Goal: Task Accomplishment & Management: Complete application form

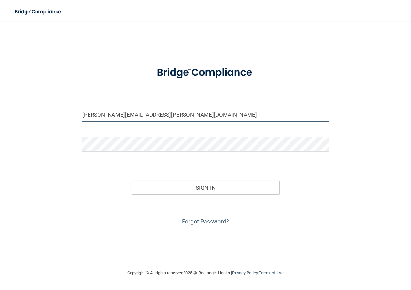
drag, startPoint x: 176, startPoint y: 112, endPoint x: -341, endPoint y: -17, distance: 532.8
click at [0, 0] on html "Toggle navigation Manage My Enterprise Manage My Location [PERSON_NAME][EMAIL_A…" at bounding box center [205, 145] width 411 height 290
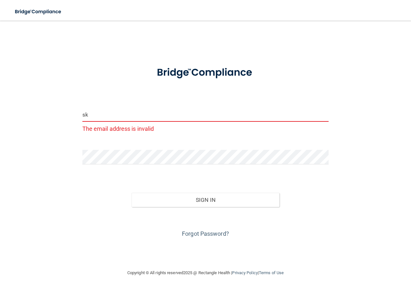
type input "[EMAIL_ADDRESS][PERSON_NAME][DOMAIN_NAME]"
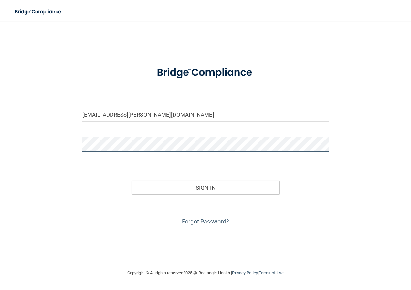
click at [0, 101] on html "Toggle navigation Manage My Enterprise Manage My Location [EMAIL_ADDRESS][PERSO…" at bounding box center [205, 145] width 411 height 290
click at [131, 180] on button "Sign In" at bounding box center [205, 187] width 148 height 14
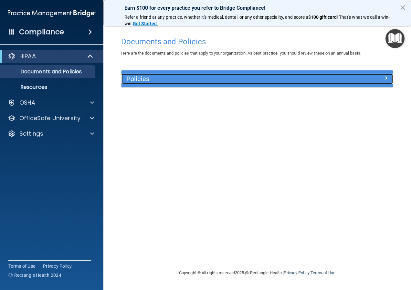
click at [383, 74] on div at bounding box center [359, 78] width 68 height 8
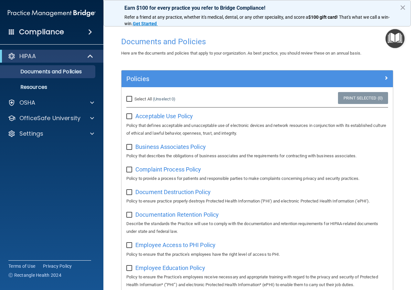
click at [127, 117] on input "checkbox" at bounding box center [129, 116] width 7 height 5
click at [128, 118] on input "checkbox" at bounding box center [129, 116] width 7 height 5
checkbox input "false"
click at [73, 74] on p "Documents and Policies" at bounding box center [48, 71] width 88 height 6
click at [52, 86] on p "Resources" at bounding box center [48, 87] width 88 height 6
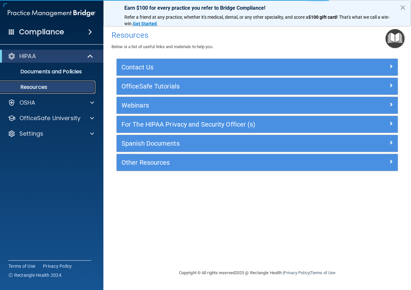
click at [53, 81] on link "Resources" at bounding box center [45, 87] width 102 height 13
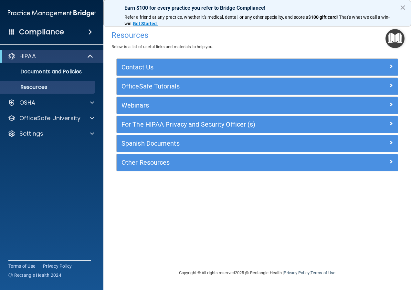
click at [55, 111] on div "HIPAA Documents and Policies Report an Incident Business Associates Emergency P…" at bounding box center [52, 96] width 104 height 98
click at [54, 102] on div "OSHA" at bounding box center [43, 103] width 80 height 8
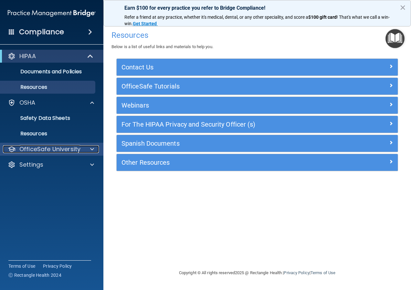
click at [77, 148] on p "OfficeSafe University" at bounding box center [49, 149] width 61 height 8
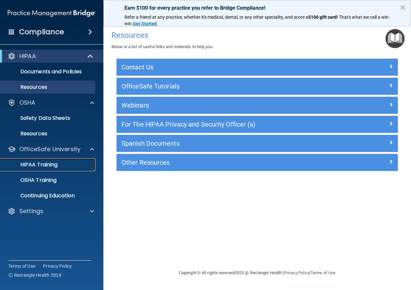
click at [81, 158] on link "HIPAA Training" at bounding box center [45, 164] width 102 height 13
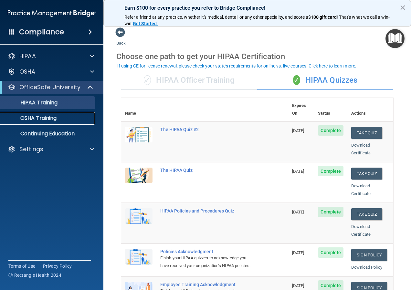
click at [46, 119] on p "OSHA Training" at bounding box center [30, 118] width 52 height 6
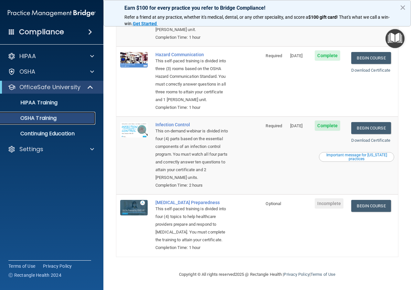
scroll to position [136, 0]
click at [50, 136] on p "Continuing Education" at bounding box center [48, 133] width 88 height 6
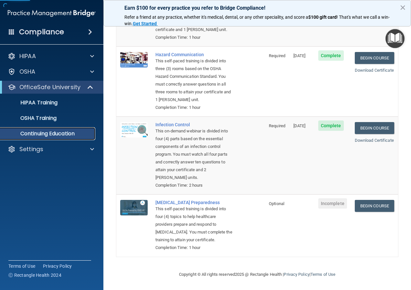
scroll to position [38, 0]
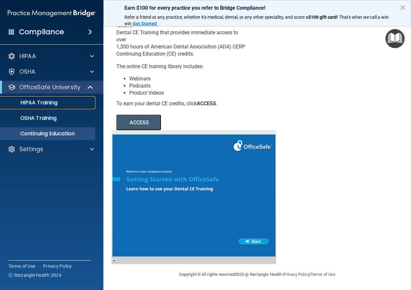
click at [28, 97] on link "HIPAA Training" at bounding box center [45, 102] width 102 height 13
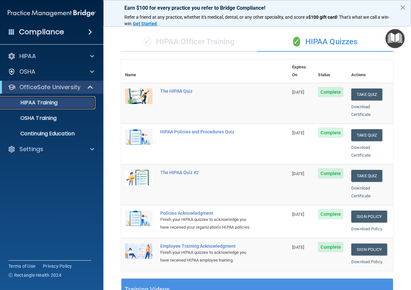
scroll to position [226, 0]
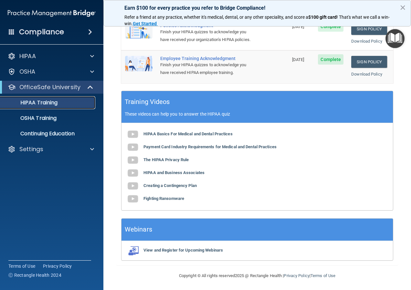
click at [83, 99] on link "HIPAA Training" at bounding box center [45, 102] width 102 height 13
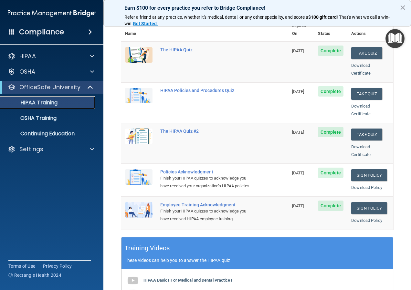
scroll to position [65, 0]
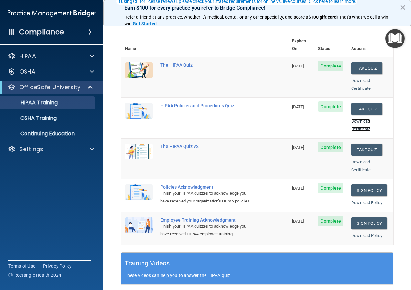
click at [358, 119] on link "Download Certificate" at bounding box center [360, 125] width 19 height 13
click at [352, 77] on div "Download Certificate" at bounding box center [370, 84] width 38 height 15
click at [351, 78] on link "Download Certificate" at bounding box center [360, 84] width 19 height 13
click at [362, 62] on button "Take Quiz" at bounding box center [366, 68] width 31 height 12
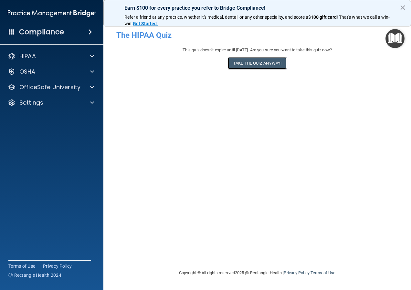
click at [243, 57] on button "Take the quiz anyway!" at bounding box center [257, 63] width 59 height 12
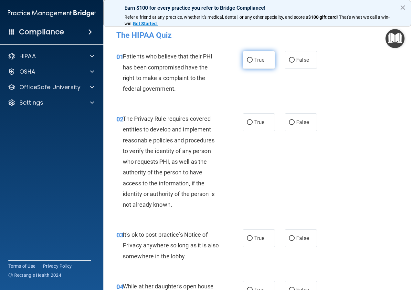
click at [249, 63] on input "True" at bounding box center [250, 60] width 6 height 5
radio input "true"
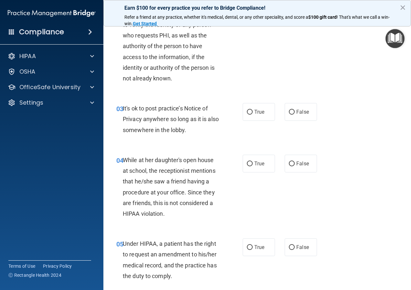
scroll to position [129, 0]
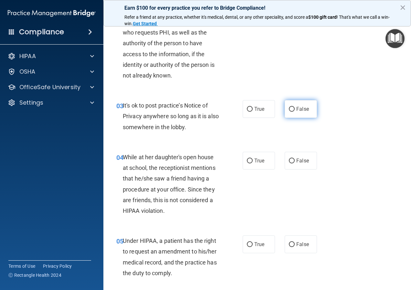
click at [296, 111] on span "False" at bounding box center [302, 109] width 13 height 6
click at [294, 111] on input "False" at bounding box center [292, 109] width 6 height 5
radio input "true"
click at [296, 245] on span "False" at bounding box center [302, 244] width 13 height 6
click at [294, 245] on input "False" at bounding box center [292, 244] width 6 height 5
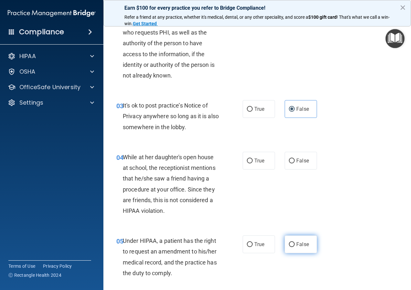
radio input "true"
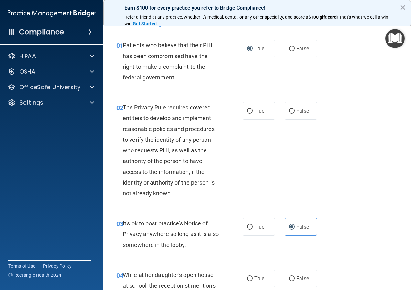
scroll to position [0, 0]
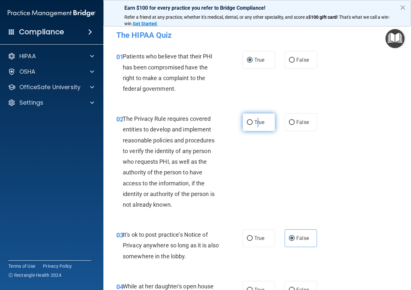
click at [255, 121] on span "True" at bounding box center [259, 122] width 10 height 6
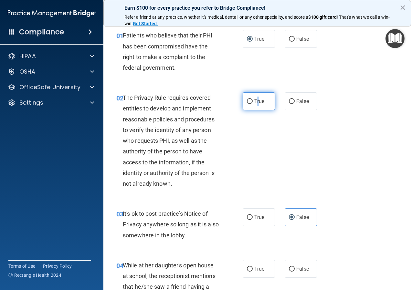
scroll to position [32, 0]
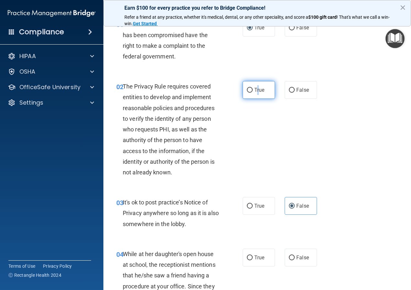
click at [250, 90] on input "True" at bounding box center [250, 90] width 6 height 5
radio input "true"
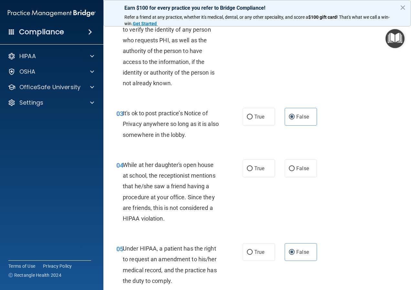
scroll to position [129, 0]
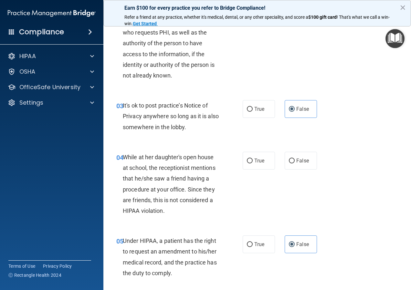
click at [277, 160] on div "True False" at bounding box center [281, 161] width 78 height 18
drag, startPoint x: 277, startPoint y: 160, endPoint x: 288, endPoint y: 163, distance: 11.4
click at [288, 163] on label "False" at bounding box center [300, 161] width 32 height 18
click at [289, 163] on input "False" at bounding box center [292, 161] width 6 height 5
radio input "true"
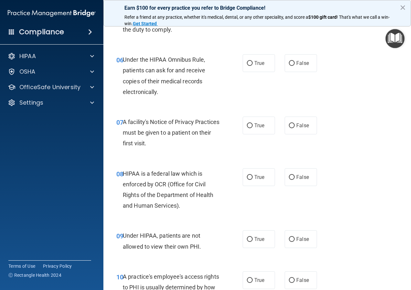
scroll to position [387, 0]
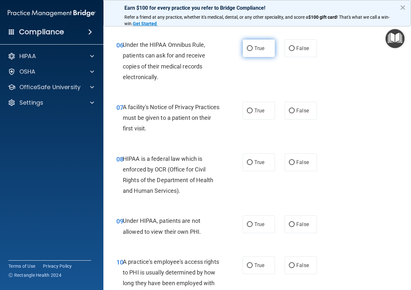
click at [258, 47] on span "True" at bounding box center [259, 48] width 10 height 6
click at [252, 47] on input "True" at bounding box center [250, 48] width 6 height 5
radio input "true"
click at [249, 109] on input "True" at bounding box center [250, 110] width 6 height 5
radio input "true"
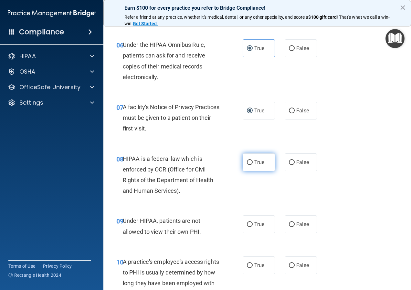
click at [247, 159] on label "True" at bounding box center [258, 162] width 32 height 18
click at [247, 160] on input "True" at bounding box center [250, 162] width 6 height 5
radio input "true"
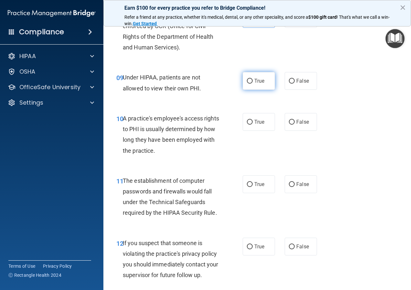
scroll to position [517, 0]
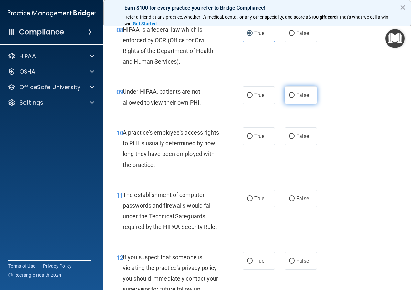
click at [291, 97] on input "False" at bounding box center [292, 95] width 6 height 5
radio input "true"
click at [289, 137] on input "False" at bounding box center [292, 136] width 6 height 5
radio input "true"
click at [247, 200] on input "True" at bounding box center [250, 198] width 6 height 5
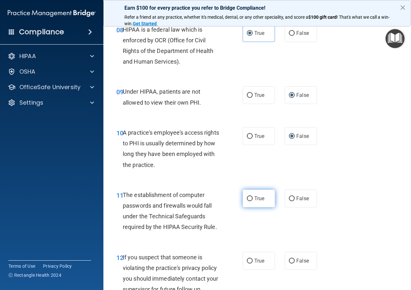
radio input "true"
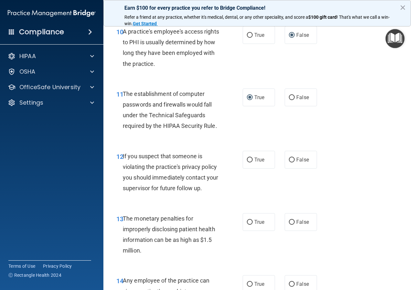
scroll to position [646, 0]
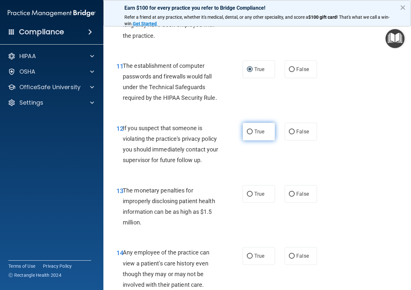
click at [247, 129] on input "True" at bounding box center [250, 131] width 6 height 5
radio input "true"
click at [247, 194] on input "True" at bounding box center [250, 194] width 6 height 5
radio input "true"
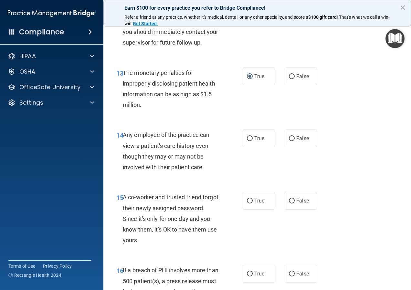
scroll to position [775, 0]
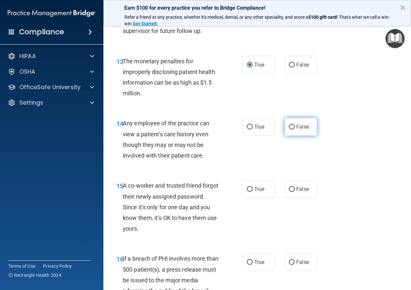
click at [288, 130] on label "False" at bounding box center [300, 127] width 32 height 18
click at [289, 129] on input "False" at bounding box center [292, 127] width 6 height 5
radio input "true"
click at [289, 187] on input "False" at bounding box center [292, 189] width 6 height 5
radio input "true"
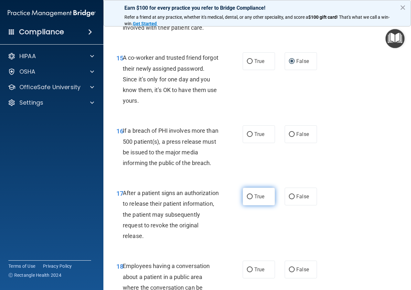
scroll to position [904, 0]
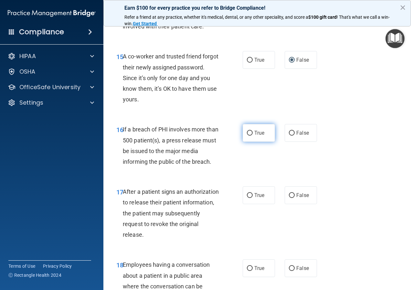
click at [258, 130] on span "True" at bounding box center [259, 133] width 10 height 6
click at [252, 131] on input "True" at bounding box center [250, 133] width 6 height 5
radio input "true"
click at [258, 195] on span "True" at bounding box center [259, 195] width 10 height 6
click at [252, 195] on input "True" at bounding box center [250, 195] width 6 height 5
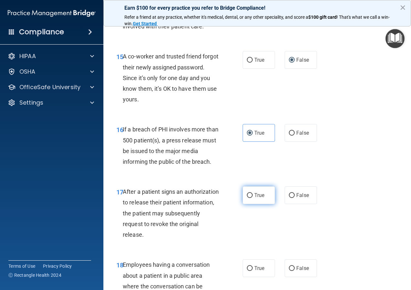
radio input "true"
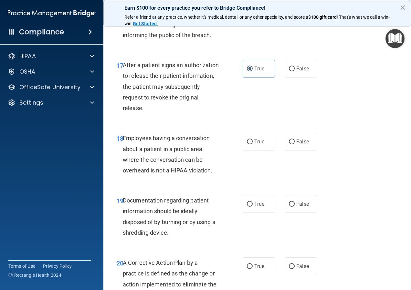
scroll to position [1033, 0]
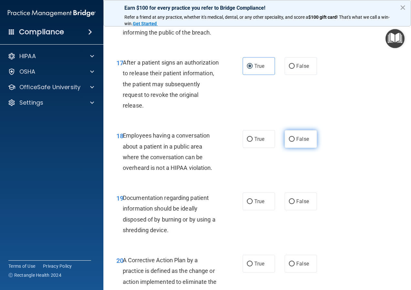
click at [296, 141] on span "False" at bounding box center [302, 139] width 13 height 6
click at [294, 141] on input "False" at bounding box center [292, 139] width 6 height 5
radio input "true"
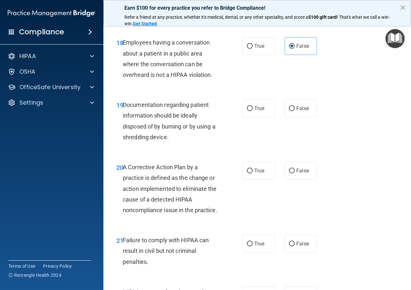
scroll to position [1130, 0]
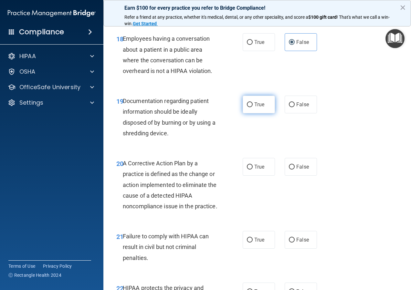
click at [257, 101] on label "True" at bounding box center [258, 105] width 32 height 18
click at [252, 102] on input "True" at bounding box center [250, 104] width 6 height 5
radio input "true"
click at [254, 166] on span "True" at bounding box center [259, 167] width 10 height 6
click at [252, 166] on input "True" at bounding box center [250, 167] width 6 height 5
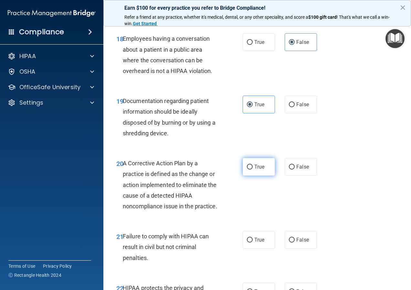
radio input "true"
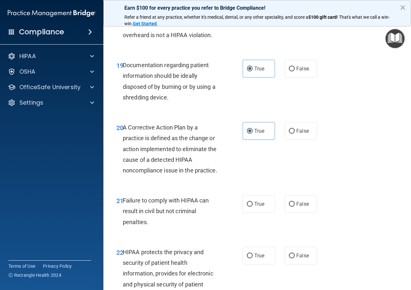
scroll to position [1259, 0]
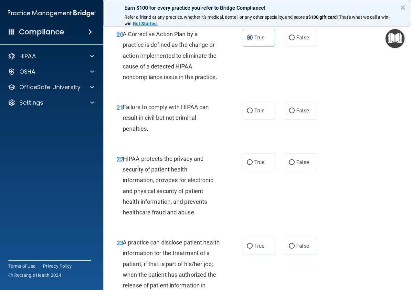
click at [303, 131] on div "21 Failure to comply with HIPAA can result in civil but not criminal penalties.…" at bounding box center [256, 120] width 291 height 52
click at [298, 114] on span "False" at bounding box center [302, 111] width 13 height 6
click at [294, 113] on input "False" at bounding box center [292, 110] width 6 height 5
radio input "true"
click at [261, 167] on label "True" at bounding box center [258, 162] width 32 height 18
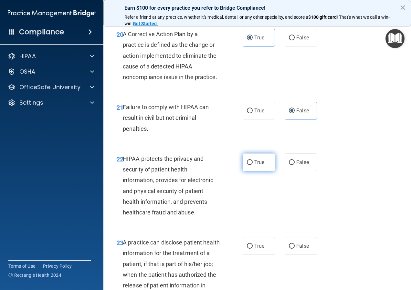
click at [252, 165] on input "True" at bounding box center [250, 162] width 6 height 5
radio input "true"
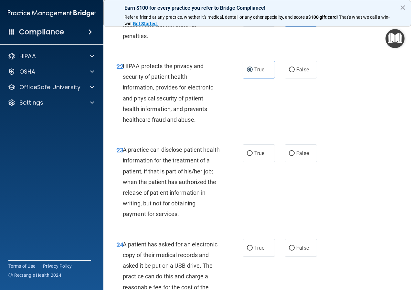
scroll to position [1388, 0]
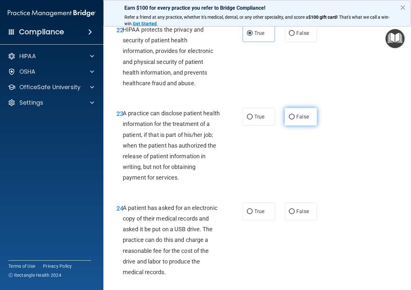
click at [300, 120] on span "False" at bounding box center [302, 117] width 13 height 6
click at [294, 119] on input "False" at bounding box center [292, 117] width 6 height 5
radio input "true"
click at [257, 215] on label "True" at bounding box center [258, 211] width 32 height 18
click at [252, 214] on input "True" at bounding box center [250, 211] width 6 height 5
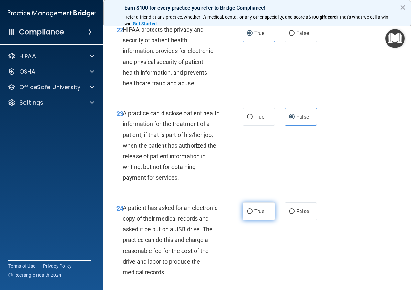
radio input "true"
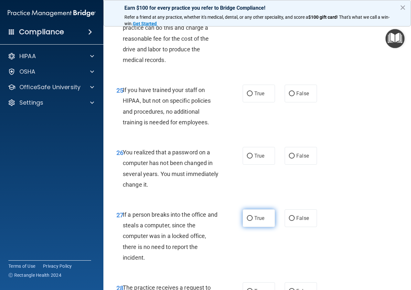
scroll to position [1614, 0]
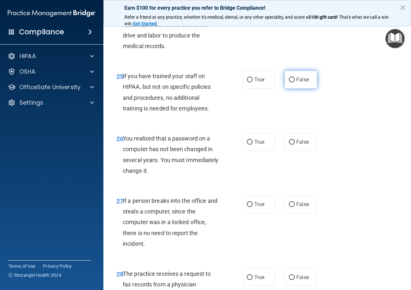
click at [303, 88] on label "False" at bounding box center [300, 80] width 32 height 18
click at [294, 82] on input "False" at bounding box center [292, 79] width 6 height 5
radio input "true"
click at [251, 151] on label "True" at bounding box center [258, 142] width 32 height 18
click at [251, 145] on input "True" at bounding box center [250, 142] width 6 height 5
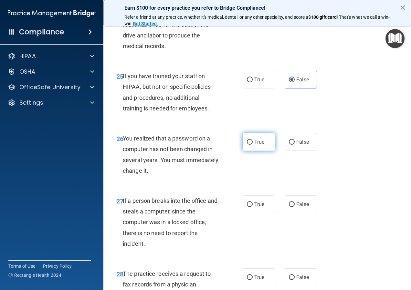
radio input "true"
click at [298, 207] on span "False" at bounding box center [302, 204] width 13 height 6
click at [294, 207] on input "False" at bounding box center [292, 204] width 6 height 5
radio input "true"
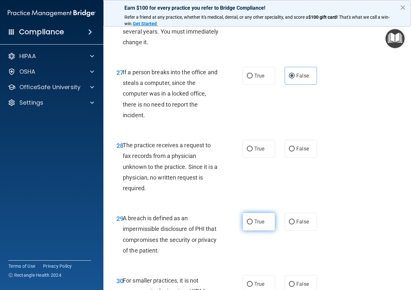
scroll to position [1776, 0]
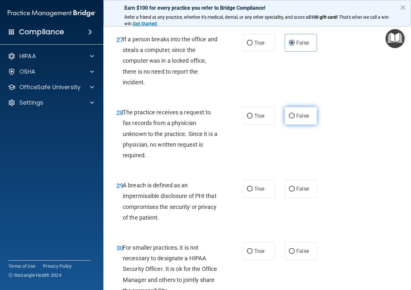
click at [293, 125] on label "False" at bounding box center [300, 116] width 32 height 18
click at [293, 118] on input "False" at bounding box center [292, 116] width 6 height 5
radio input "true"
click at [261, 192] on span "True" at bounding box center [259, 189] width 10 height 6
click at [252, 191] on input "True" at bounding box center [250, 189] width 6 height 5
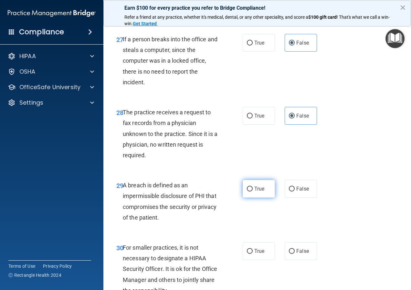
radio input "true"
click at [298, 260] on label "False" at bounding box center [300, 251] width 32 height 18
click at [294, 254] on input "False" at bounding box center [292, 251] width 6 height 5
radio input "true"
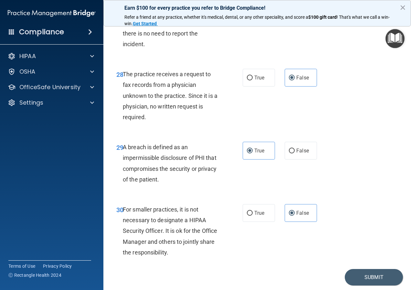
scroll to position [1846, 0]
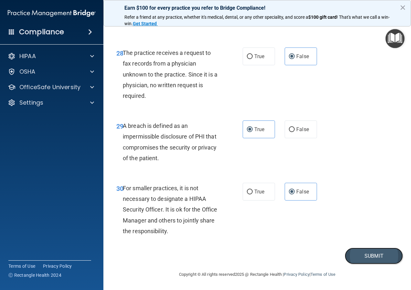
click at [370, 259] on button "Submit" at bounding box center [373, 256] width 58 height 16
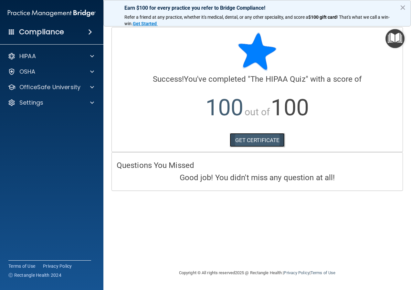
click at [275, 142] on link "GET CERTIFICATE" at bounding box center [257, 140] width 55 height 14
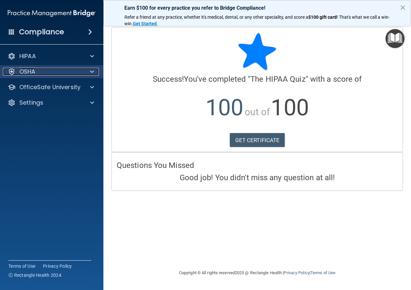
click at [67, 72] on div "OSHA" at bounding box center [43, 72] width 80 height 8
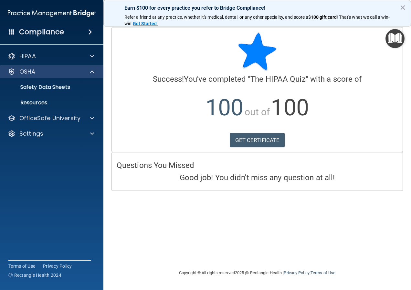
click at [35, 77] on div "OSHA" at bounding box center [52, 71] width 104 height 13
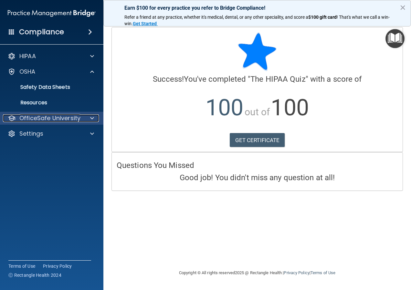
click at [58, 120] on p "OfficeSafe University" at bounding box center [49, 118] width 61 height 8
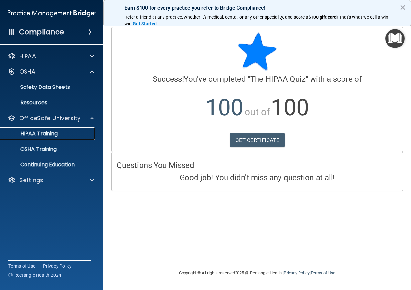
click at [53, 132] on p "HIPAA Training" at bounding box center [30, 133] width 53 height 6
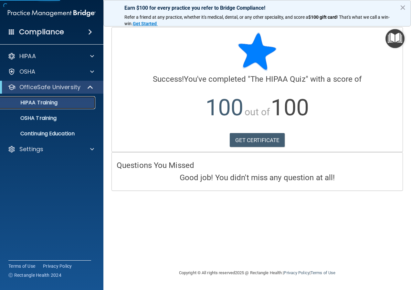
click at [38, 106] on link "HIPAA Training" at bounding box center [45, 102] width 102 height 13
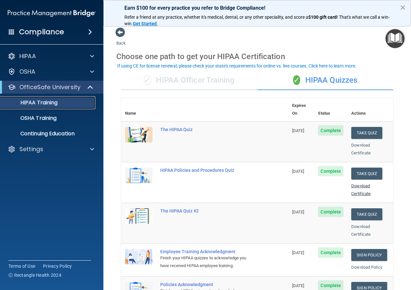
scroll to position [32, 0]
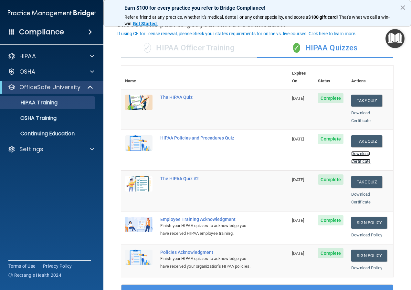
click at [354, 151] on link "Download Certificate" at bounding box center [360, 157] width 19 height 13
click at [360, 138] on button "Take Quiz" at bounding box center [366, 141] width 31 height 12
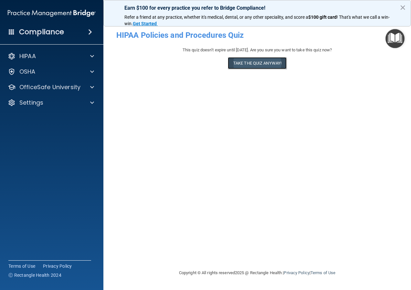
click at [241, 67] on button "Take the quiz anyway!" at bounding box center [257, 63] width 59 height 12
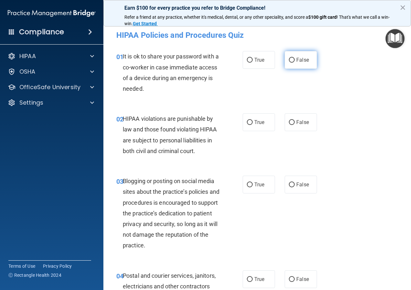
click at [289, 60] on input "False" at bounding box center [292, 60] width 6 height 5
radio input "true"
click at [248, 120] on input "True" at bounding box center [250, 122] width 6 height 5
radio input "true"
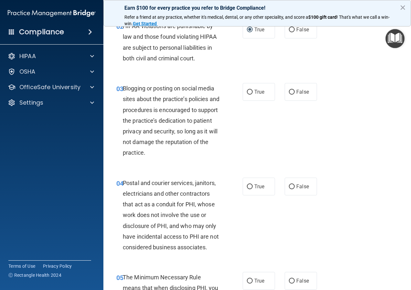
scroll to position [97, 0]
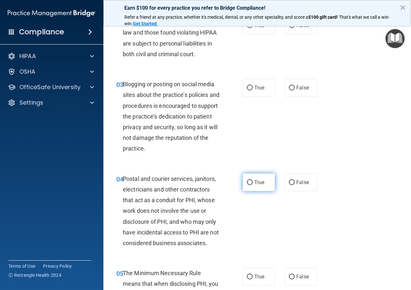
click at [251, 182] on label "True" at bounding box center [258, 182] width 32 height 18
click at [251, 182] on input "True" at bounding box center [250, 182] width 6 height 5
radio input "true"
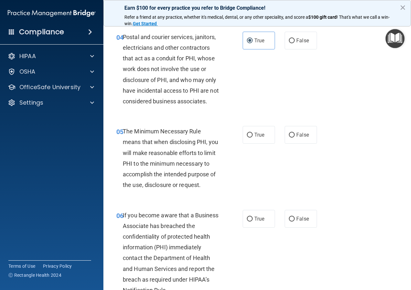
scroll to position [258, 0]
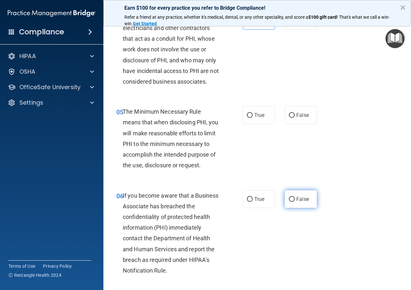
click at [289, 198] on input "False" at bounding box center [292, 199] width 6 height 5
radio input "true"
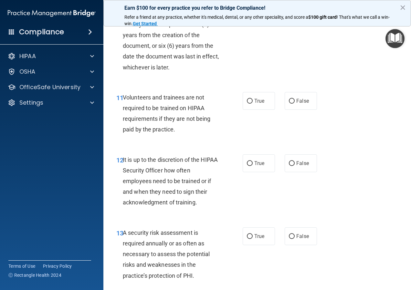
scroll to position [1033, 0]
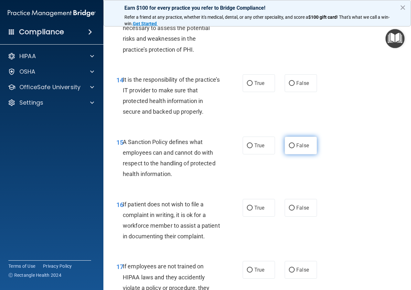
click at [288, 154] on label "False" at bounding box center [300, 146] width 32 height 18
click at [289, 148] on input "False" at bounding box center [292, 145] width 6 height 5
radio input "true"
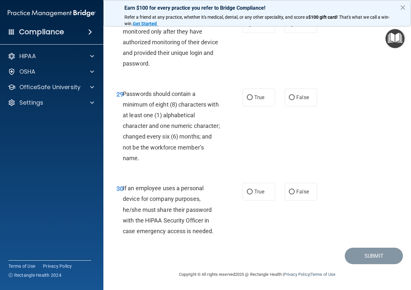
scroll to position [2039, 0]
click at [297, 192] on span "False" at bounding box center [302, 192] width 13 height 6
click at [294, 192] on input "False" at bounding box center [292, 192] width 6 height 5
radio input "true"
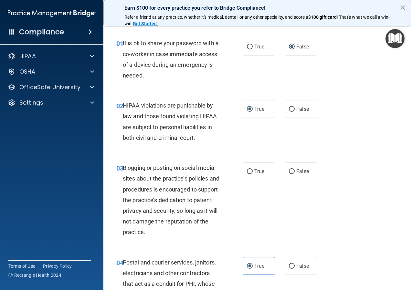
scroll to position [0, 0]
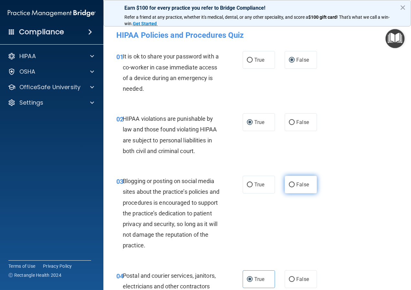
click at [289, 183] on input "False" at bounding box center [292, 184] width 6 height 5
radio input "true"
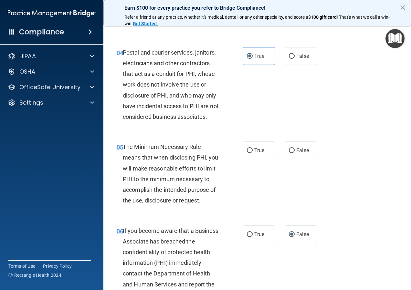
scroll to position [291, 0]
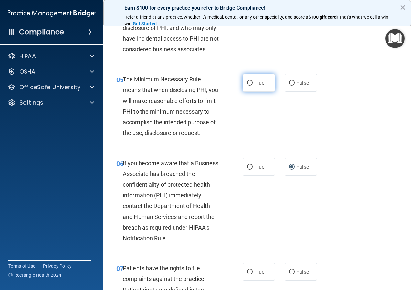
click at [251, 88] on label "True" at bounding box center [258, 83] width 32 height 18
click at [251, 86] on input "True" at bounding box center [250, 83] width 6 height 5
radio input "true"
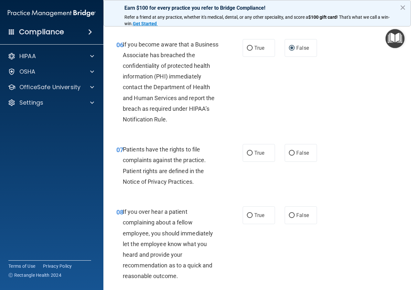
scroll to position [452, 0]
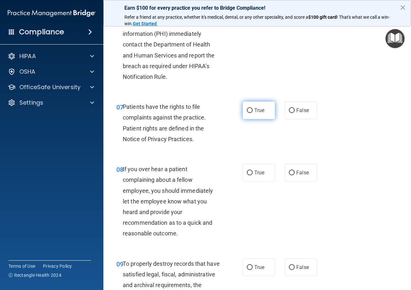
click at [248, 115] on label "True" at bounding box center [258, 110] width 32 height 18
click at [248, 113] on input "True" at bounding box center [250, 110] width 6 height 5
radio input "true"
click at [293, 181] on label "False" at bounding box center [300, 173] width 32 height 18
click at [293, 175] on input "False" at bounding box center [292, 172] width 6 height 5
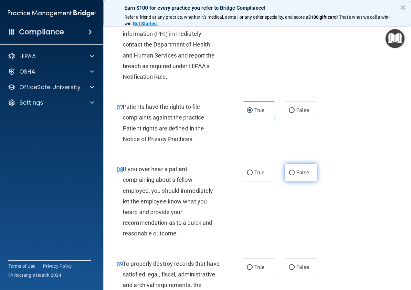
radio input "true"
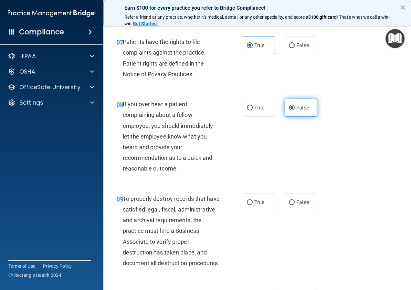
scroll to position [549, 0]
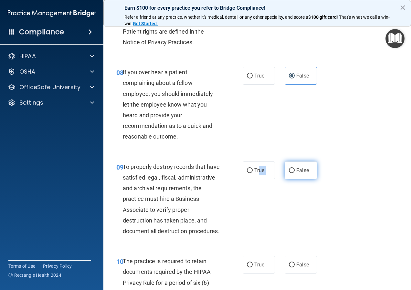
drag, startPoint x: 257, startPoint y: 182, endPoint x: 289, endPoint y: 186, distance: 31.9
click at [289, 179] on div "True False" at bounding box center [281, 170] width 78 height 18
drag, startPoint x: 289, startPoint y: 186, endPoint x: 289, endPoint y: 180, distance: 5.8
click at [289, 173] on input "False" at bounding box center [292, 170] width 6 height 5
radio input "true"
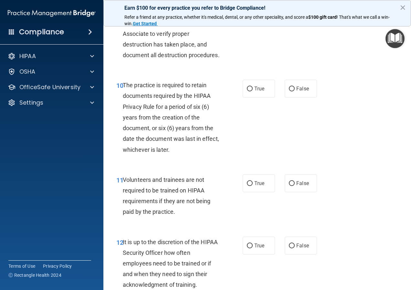
scroll to position [743, 0]
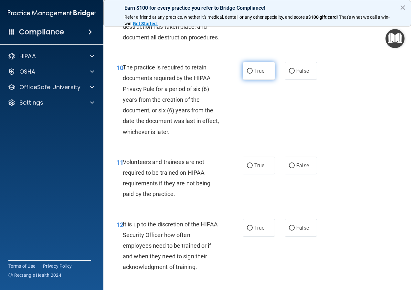
click at [244, 80] on label "True" at bounding box center [258, 71] width 32 height 18
click at [247, 74] on input "True" at bounding box center [250, 71] width 6 height 5
radio input "true"
click at [290, 168] on input "False" at bounding box center [292, 165] width 6 height 5
radio input "true"
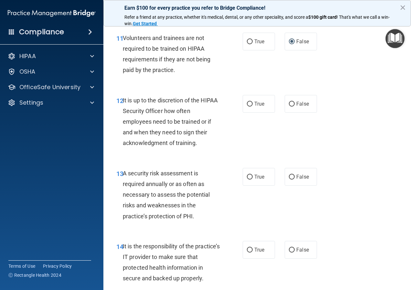
scroll to position [872, 0]
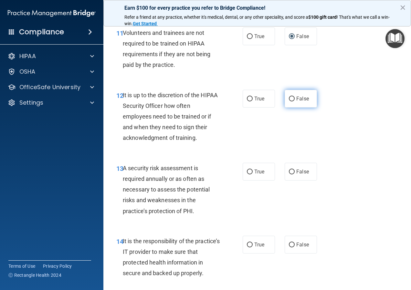
click at [295, 108] on label "False" at bounding box center [300, 99] width 32 height 18
click at [294, 101] on input "False" at bounding box center [292, 99] width 6 height 5
radio input "true"
click at [260, 180] on label "True" at bounding box center [258, 172] width 32 height 18
click at [252, 174] on input "True" at bounding box center [250, 171] width 6 height 5
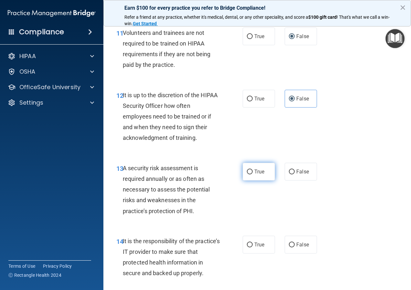
radio input "true"
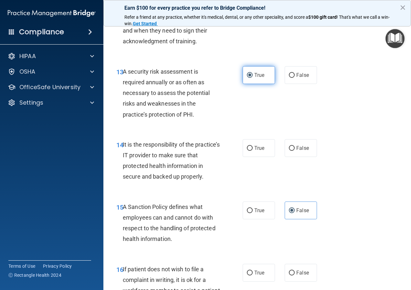
scroll to position [969, 0]
click at [294, 157] on label "False" at bounding box center [300, 148] width 32 height 18
click at [294, 150] on input "False" at bounding box center [292, 148] width 6 height 5
radio input "true"
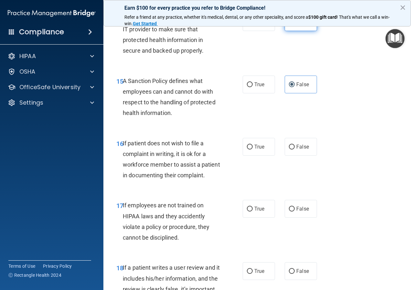
scroll to position [1098, 0]
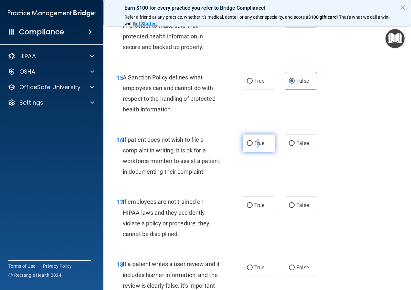
click at [255, 152] on label "True" at bounding box center [258, 143] width 32 height 18
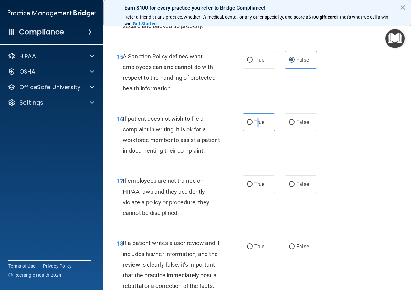
scroll to position [1130, 0]
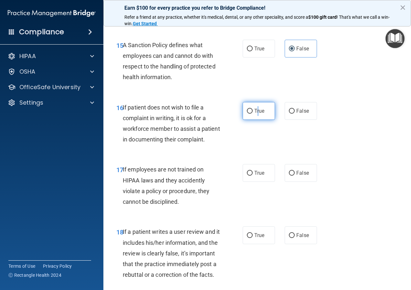
click at [250, 114] on input "True" at bounding box center [250, 111] width 6 height 5
radio input "true"
click at [298, 176] on span "False" at bounding box center [302, 173] width 13 height 6
click at [294, 176] on input "False" at bounding box center [292, 173] width 6 height 5
radio input "true"
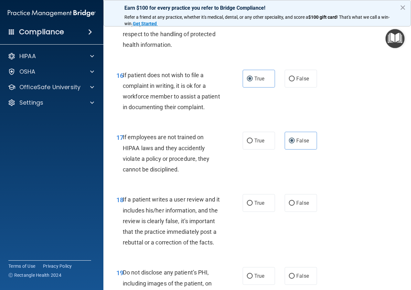
scroll to position [1227, 0]
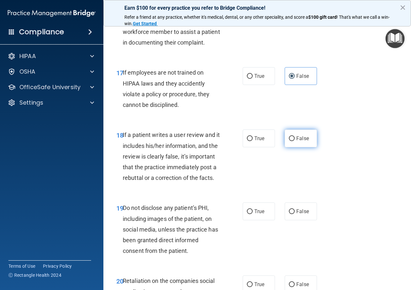
click at [299, 147] on label "False" at bounding box center [300, 138] width 32 height 18
click at [294, 141] on input "False" at bounding box center [292, 138] width 6 height 5
radio input "true"
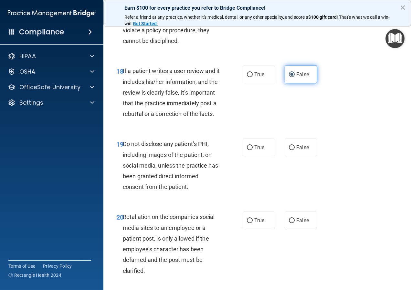
scroll to position [1291, 0]
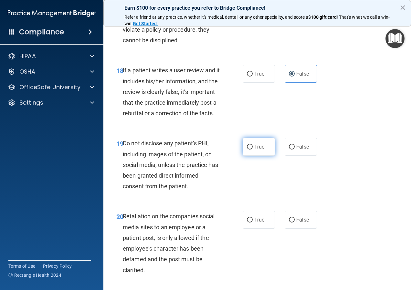
click at [262, 156] on label "True" at bounding box center [258, 147] width 32 height 18
click at [252, 149] on input "True" at bounding box center [250, 147] width 6 height 5
radio input "true"
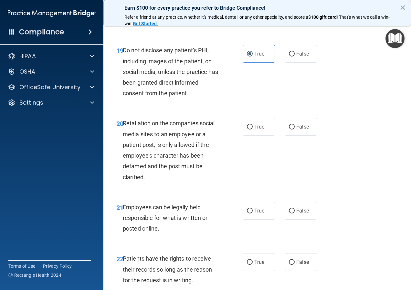
scroll to position [1388, 0]
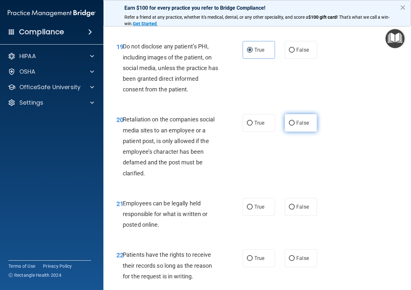
click at [292, 132] on label "False" at bounding box center [300, 123] width 32 height 18
click at [292, 126] on input "False" at bounding box center [292, 123] width 6 height 5
radio input "true"
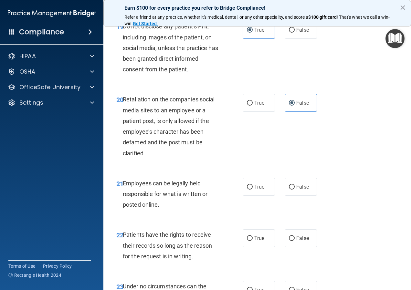
scroll to position [1485, 0]
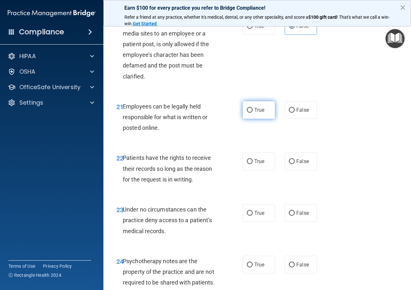
click at [251, 119] on label "True" at bounding box center [258, 110] width 32 height 18
click at [251, 113] on input "True" at bounding box center [250, 110] width 6 height 5
radio input "true"
click at [290, 164] on input "False" at bounding box center [292, 161] width 6 height 5
radio input "true"
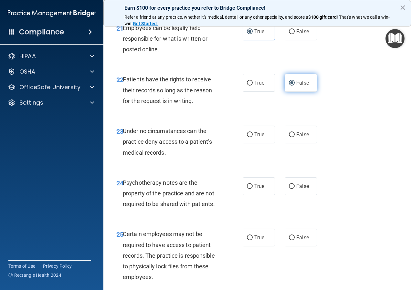
scroll to position [1582, 0]
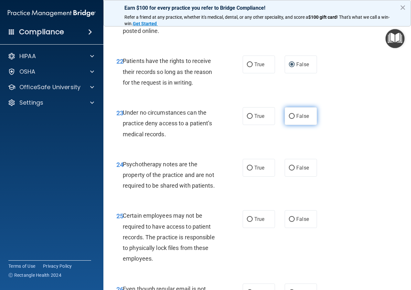
click at [290, 125] on label "False" at bounding box center [300, 116] width 32 height 18
click at [290, 119] on input "False" at bounding box center [292, 116] width 6 height 5
radio input "true"
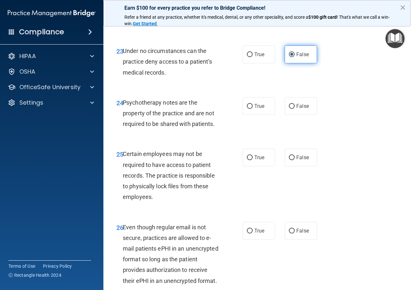
scroll to position [1646, 0]
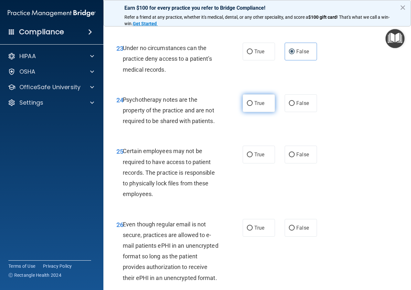
click at [254, 106] on span "True" at bounding box center [259, 103] width 10 height 6
click at [252, 106] on input "True" at bounding box center [250, 103] width 6 height 5
radio input "true"
click at [244, 163] on label "True" at bounding box center [258, 155] width 32 height 18
click at [247, 157] on input "True" at bounding box center [250, 154] width 6 height 5
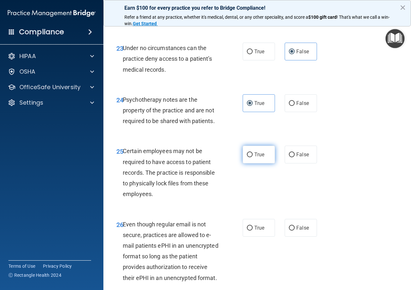
radio input "true"
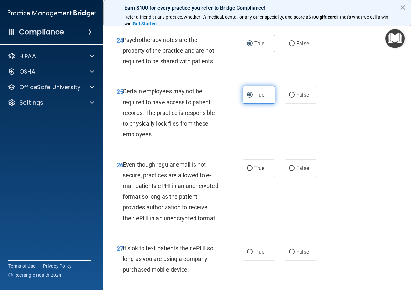
scroll to position [1711, 0]
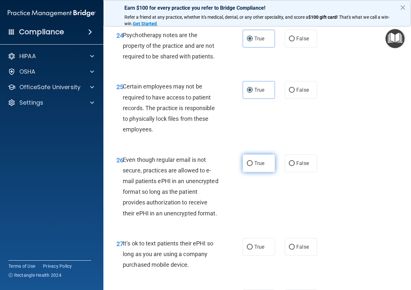
click at [251, 172] on label "True" at bounding box center [258, 163] width 32 height 18
click at [251, 166] on input "True" at bounding box center [250, 163] width 6 height 5
radio input "true"
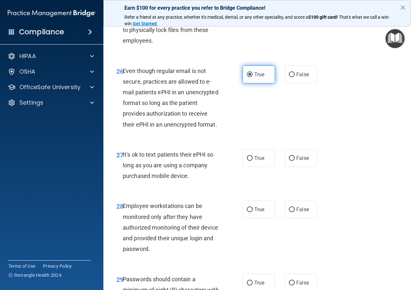
scroll to position [1808, 0]
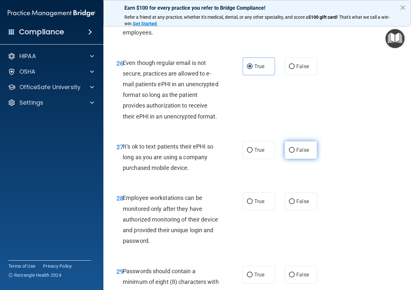
click at [294, 159] on label "False" at bounding box center [300, 150] width 32 height 18
click at [294, 153] on input "False" at bounding box center [292, 150] width 6 height 5
radio input "true"
click at [293, 210] on label "False" at bounding box center [300, 201] width 32 height 18
click at [293, 204] on input "False" at bounding box center [292, 201] width 6 height 5
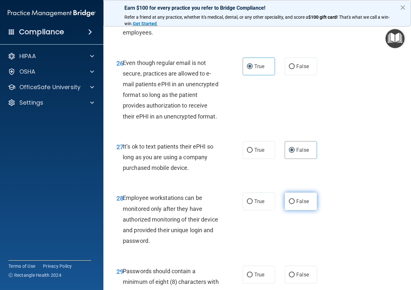
radio input "true"
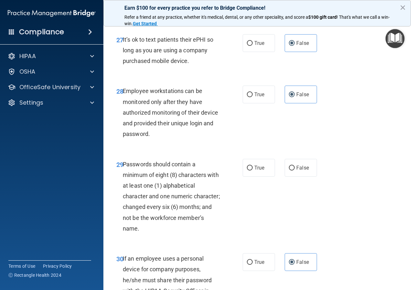
scroll to position [1937, 0]
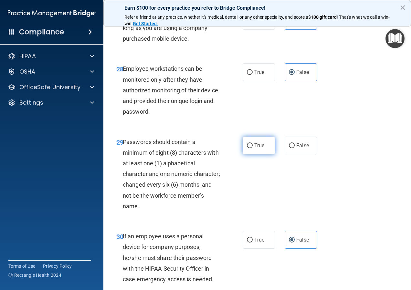
click at [255, 149] on span "True" at bounding box center [259, 145] width 10 height 6
click at [252, 148] on input "True" at bounding box center [250, 145] width 6 height 5
radio input "true"
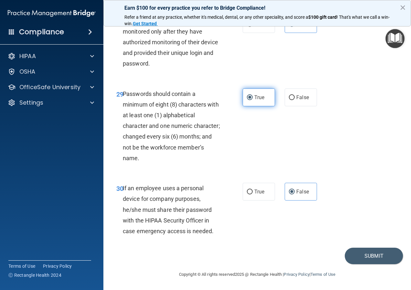
scroll to position [2034, 0]
click at [349, 261] on button "Submit" at bounding box center [373, 256] width 58 height 16
click at [368, 261] on button "Submit" at bounding box center [373, 256] width 58 height 16
click at [365, 254] on button "Submit" at bounding box center [373, 256] width 58 height 16
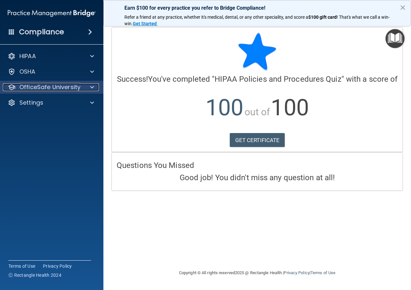
click at [63, 90] on p "OfficeSafe University" at bounding box center [49, 87] width 61 height 8
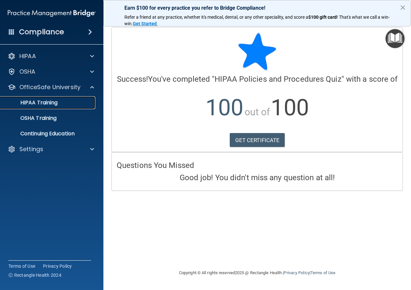
click at [56, 100] on p "HIPAA Training" at bounding box center [30, 102] width 53 height 6
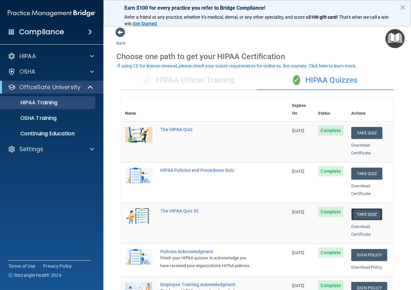
click at [356, 208] on button "Take Quiz" at bounding box center [366, 214] width 31 height 12
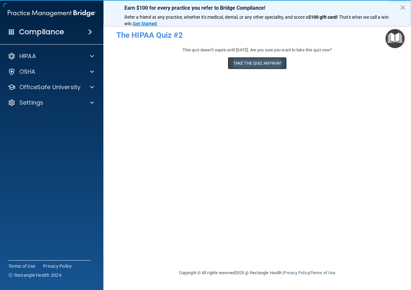
click at [238, 63] on button "Take the quiz anyway!" at bounding box center [257, 63] width 59 height 12
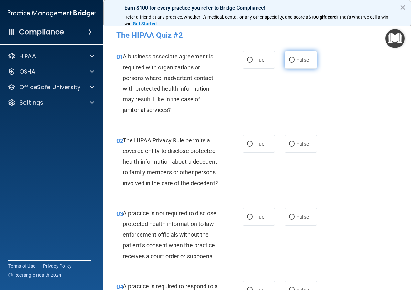
drag, startPoint x: 277, startPoint y: 62, endPoint x: 293, endPoint y: 59, distance: 17.0
click at [282, 61] on div "True False" at bounding box center [281, 60] width 78 height 18
click at [296, 59] on span "False" at bounding box center [302, 60] width 13 height 6
click at [294, 59] on input "False" at bounding box center [292, 60] width 6 height 5
radio input "true"
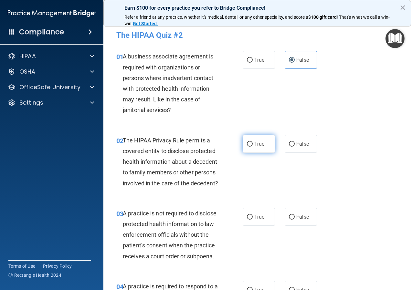
click at [251, 140] on label "True" at bounding box center [258, 144] width 32 height 18
click at [251, 142] on input "True" at bounding box center [250, 144] width 6 height 5
radio input "true"
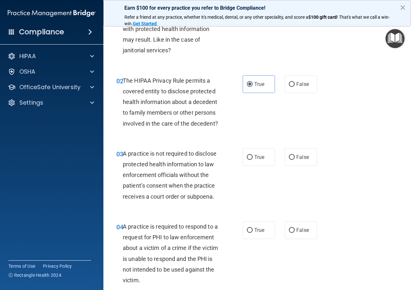
scroll to position [65, 0]
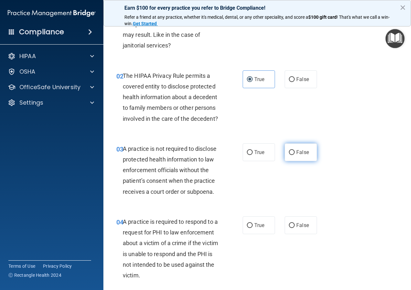
click at [303, 155] on span "False" at bounding box center [302, 152] width 13 height 6
click at [294, 155] on input "False" at bounding box center [292, 152] width 6 height 5
radio input "true"
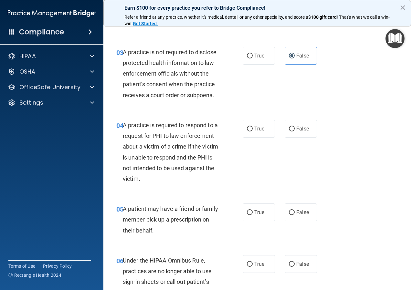
scroll to position [161, 0]
click at [250, 137] on label "True" at bounding box center [258, 128] width 32 height 18
click at [250, 131] on input "True" at bounding box center [250, 128] width 6 height 5
radio input "true"
click at [255, 217] on label "True" at bounding box center [258, 212] width 32 height 18
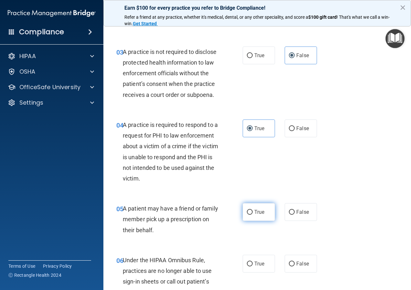
click at [252, 215] on input "True" at bounding box center [250, 212] width 6 height 5
radio input "true"
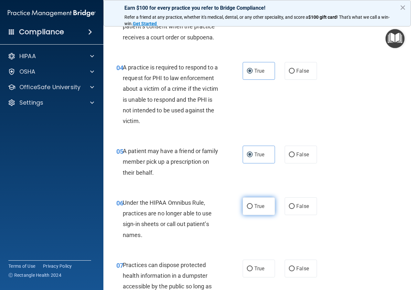
scroll to position [226, 0]
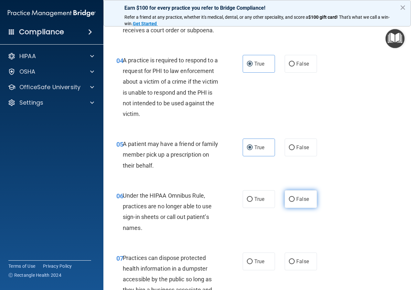
click at [295, 208] on label "False" at bounding box center [300, 199] width 32 height 18
click at [294, 202] on input "False" at bounding box center [292, 199] width 6 height 5
radio input "true"
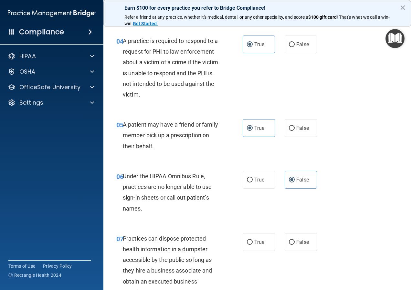
scroll to position [323, 0]
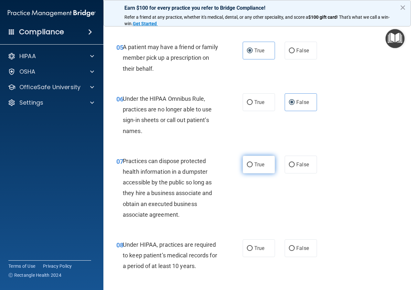
click at [256, 173] on label "True" at bounding box center [258, 165] width 32 height 18
click at [252, 167] on input "True" at bounding box center [250, 164] width 6 height 5
radio input "true"
click at [299, 186] on div "07 Practices can dispose protected health information in a dumpster accessible …" at bounding box center [256, 190] width 291 height 84
click at [297, 173] on label "False" at bounding box center [300, 165] width 32 height 18
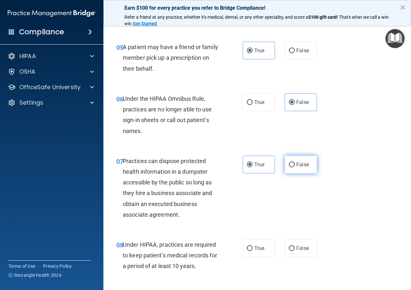
click at [294, 167] on input "False" at bounding box center [292, 164] width 6 height 5
radio input "true"
radio input "false"
click at [302, 252] on label "False" at bounding box center [300, 248] width 32 height 18
click at [294, 251] on input "False" at bounding box center [292, 248] width 6 height 5
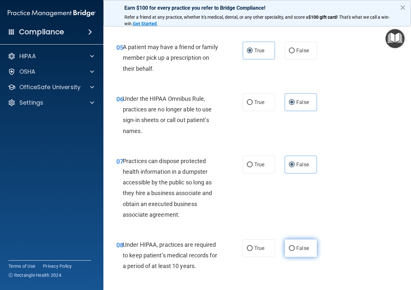
radio input "true"
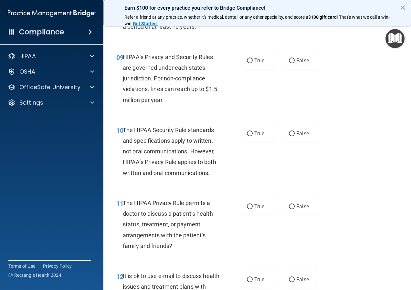
scroll to position [581, 0]
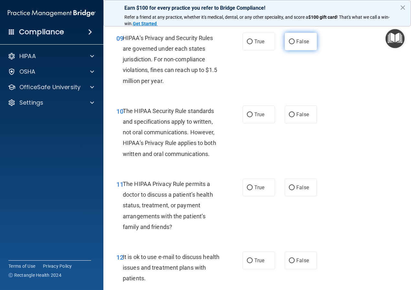
click at [289, 44] on input "False" at bounding box center [292, 41] width 6 height 5
radio input "true"
click at [243, 123] on label "True" at bounding box center [258, 115] width 32 height 18
click at [247, 117] on input "True" at bounding box center [250, 114] width 6 height 5
radio input "true"
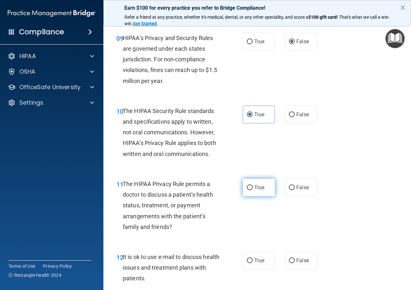
click at [258, 190] on span "True" at bounding box center [259, 187] width 10 height 6
click at [252, 190] on input "True" at bounding box center [250, 187] width 6 height 5
radio input "true"
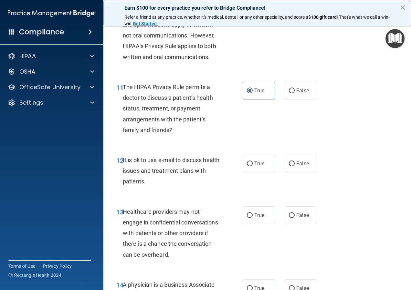
scroll to position [646, 0]
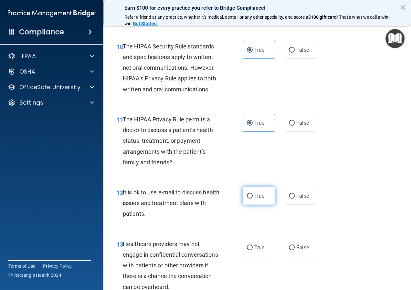
click at [257, 200] on label "True" at bounding box center [258, 196] width 32 height 18
click at [252, 199] on input "True" at bounding box center [250, 196] width 6 height 5
radio input "true"
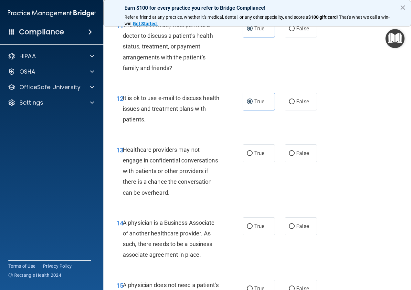
scroll to position [743, 0]
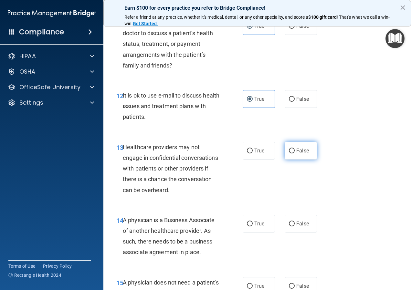
click at [293, 159] on label "False" at bounding box center [300, 151] width 32 height 18
click at [293, 153] on input "False" at bounding box center [292, 151] width 6 height 5
radio input "true"
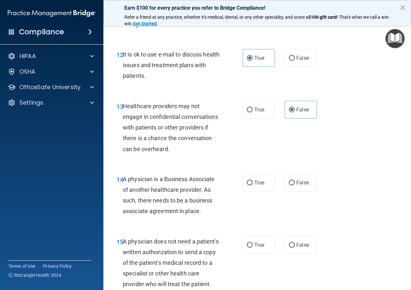
scroll to position [839, 0]
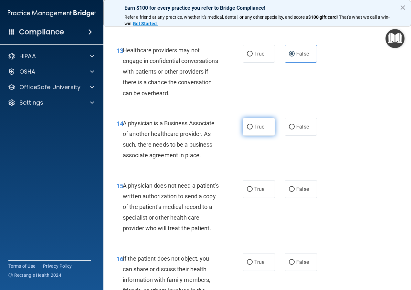
click at [258, 136] on label "True" at bounding box center [258, 127] width 32 height 18
click at [252, 129] on input "True" at bounding box center [250, 127] width 6 height 5
radio input "true"
click at [265, 197] on label "True" at bounding box center [258, 189] width 32 height 18
click at [252, 192] on input "True" at bounding box center [250, 189] width 6 height 5
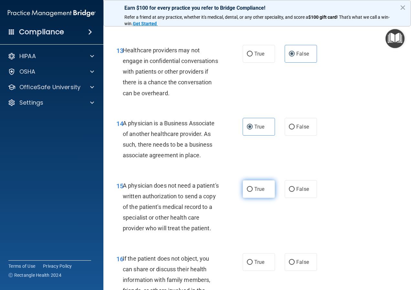
radio input "true"
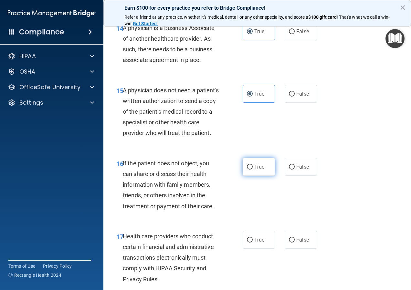
scroll to position [936, 0]
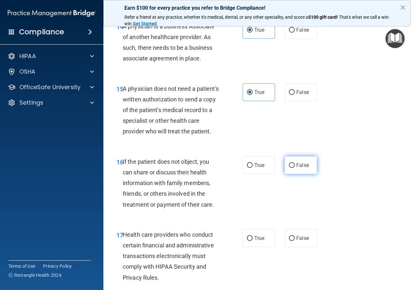
click at [292, 174] on label "False" at bounding box center [300, 165] width 32 height 18
click at [292, 168] on input "False" at bounding box center [292, 165] width 6 height 5
radio input "true"
click at [244, 174] on label "True" at bounding box center [258, 165] width 32 height 18
click at [247, 168] on input "True" at bounding box center [250, 165] width 6 height 5
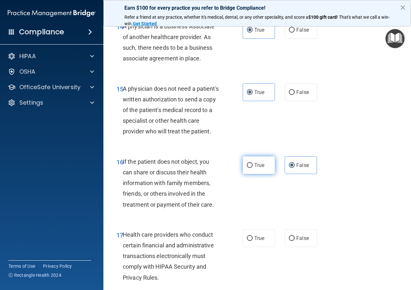
radio input "true"
radio input "false"
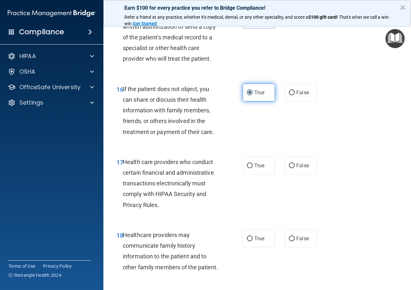
scroll to position [1033, 0]
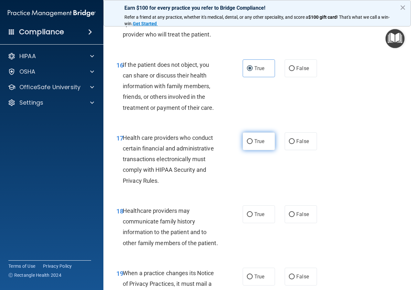
click at [269, 150] on label "True" at bounding box center [258, 141] width 32 height 18
click at [252, 144] on input "True" at bounding box center [250, 141] width 6 height 5
radio input "true"
click at [296, 217] on span "False" at bounding box center [302, 214] width 13 height 6
click at [293, 217] on input "False" at bounding box center [292, 214] width 6 height 5
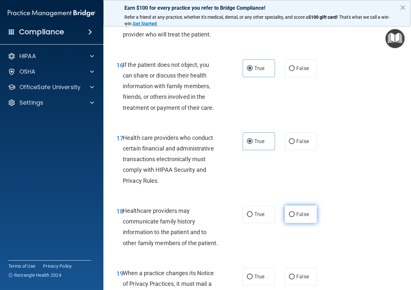
radio input "true"
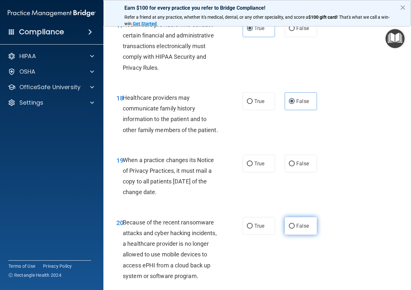
scroll to position [1162, 0]
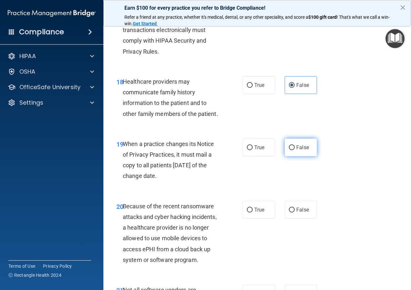
click at [300, 156] on label "False" at bounding box center [300, 147] width 32 height 18
click at [294, 150] on input "False" at bounding box center [292, 147] width 6 height 5
radio input "true"
click at [291, 212] on input "False" at bounding box center [292, 210] width 6 height 5
radio input "true"
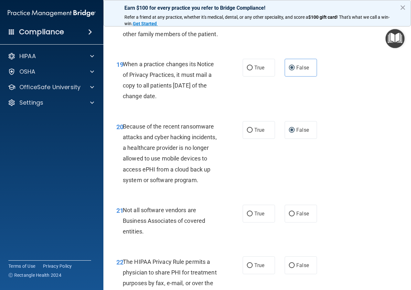
scroll to position [1259, 0]
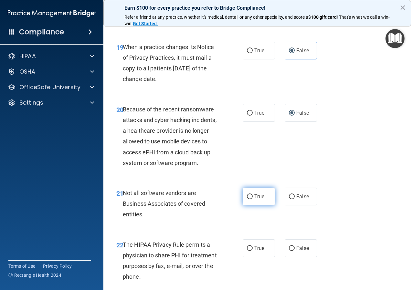
click at [265, 205] on label "True" at bounding box center [258, 197] width 32 height 18
click at [252, 199] on input "True" at bounding box center [250, 196] width 6 height 5
radio input "true"
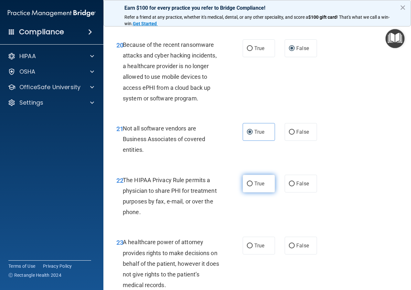
click at [259, 192] on label "True" at bounding box center [258, 184] width 32 height 18
click at [252, 186] on input "True" at bounding box center [250, 183] width 6 height 5
radio input "true"
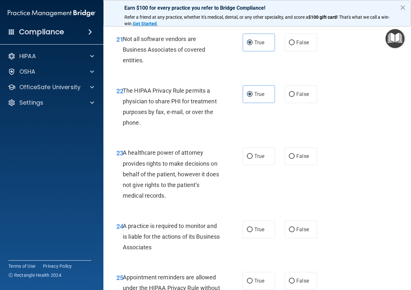
scroll to position [1420, 0]
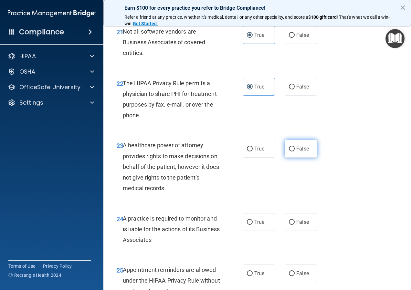
click at [290, 158] on label "False" at bounding box center [300, 149] width 32 height 18
click at [290, 151] on input "False" at bounding box center [292, 149] width 6 height 5
radio input "true"
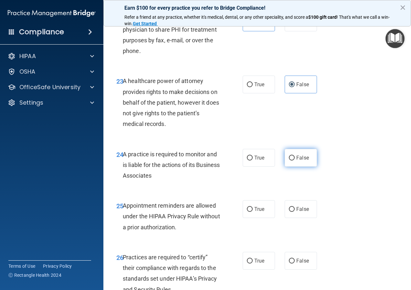
scroll to position [1485, 0]
click at [295, 166] on label "False" at bounding box center [300, 158] width 32 height 18
click at [294, 160] on input "False" at bounding box center [292, 157] width 6 height 5
radio input "true"
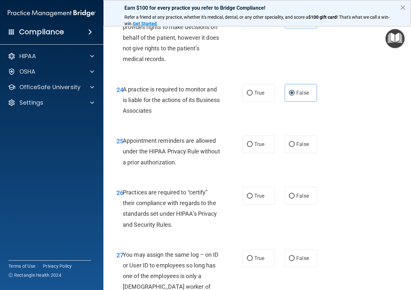
scroll to position [1646, 0]
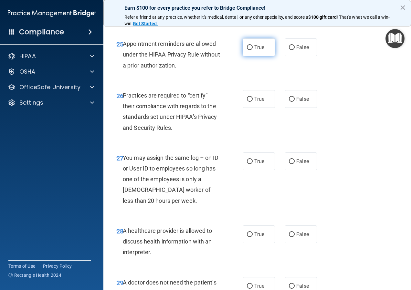
click at [248, 50] on input "True" at bounding box center [250, 47] width 6 height 5
radio input "true"
click at [289, 102] on input "False" at bounding box center [292, 99] width 6 height 5
radio input "true"
click at [291, 170] on label "False" at bounding box center [300, 161] width 32 height 18
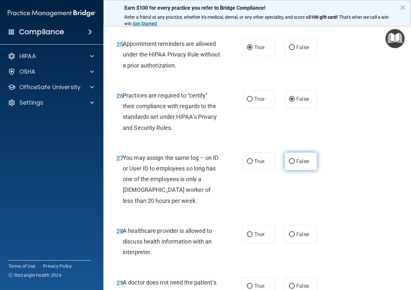
click at [291, 164] on input "False" at bounding box center [292, 161] width 6 height 5
radio input "true"
click at [258, 243] on label "True" at bounding box center [258, 234] width 32 height 18
click at [252, 237] on input "True" at bounding box center [250, 234] width 6 height 5
radio input "true"
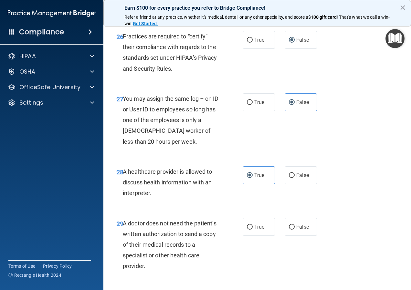
scroll to position [1711, 0]
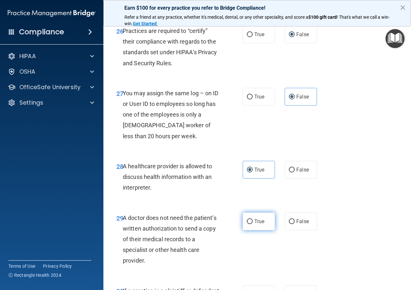
click at [260, 230] on label "True" at bounding box center [258, 221] width 32 height 18
click at [252, 224] on input "True" at bounding box center [250, 221] width 6 height 5
radio input "true"
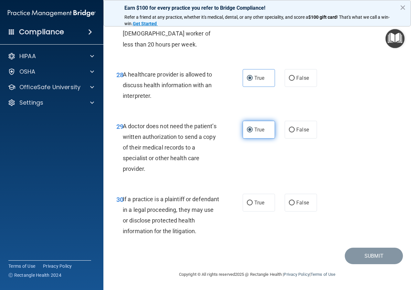
scroll to position [1824, 0]
click at [248, 200] on input "True" at bounding box center [250, 202] width 6 height 5
radio input "true"
click at [368, 259] on button "Submit" at bounding box center [373, 256] width 58 height 16
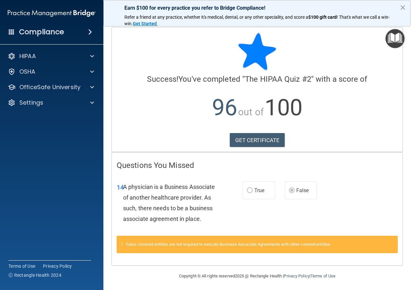
scroll to position [2, 0]
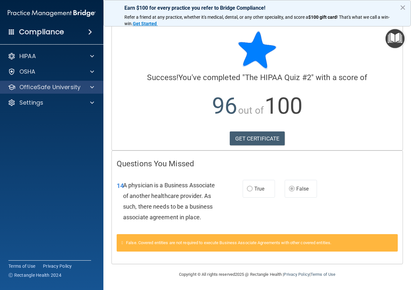
click at [83, 91] on div "OfficeSafe University" at bounding box center [52, 87] width 104 height 13
click at [67, 92] on div "OfficeSafe University" at bounding box center [52, 87] width 104 height 13
click at [91, 84] on span at bounding box center [92, 87] width 4 height 8
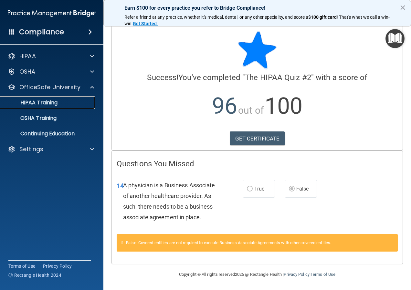
click at [70, 108] on link "HIPAA Training" at bounding box center [45, 102] width 102 height 13
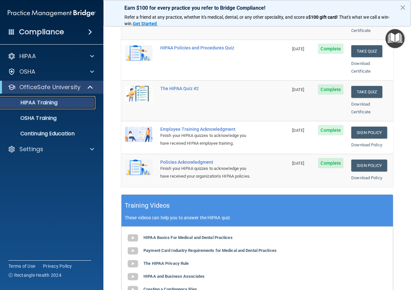
scroll to position [97, 0]
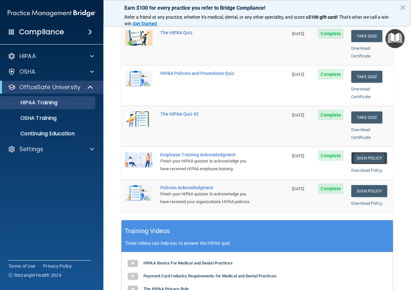
click at [351, 152] on link "Sign Policy" at bounding box center [369, 158] width 36 height 12
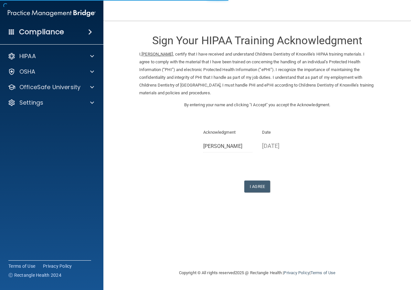
click at [247, 159] on div "Sign Your HIPAA Training Acknowledgment I, Skylar Vincent , certify that I have…" at bounding box center [257, 109] width 236 height 165
click at [263, 178] on div "Sign Your HIPAA Training Acknowledgment I, Skylar Vincent , certify that I have…" at bounding box center [257, 109] width 236 height 165
click at [260, 191] on button "I Agree" at bounding box center [257, 186] width 26 height 12
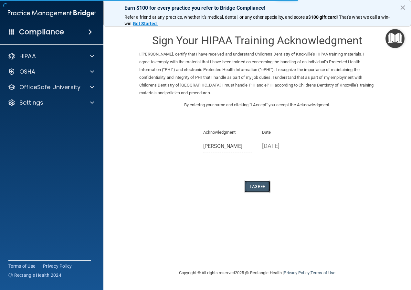
click at [255, 182] on button "I Agree" at bounding box center [257, 186] width 26 height 12
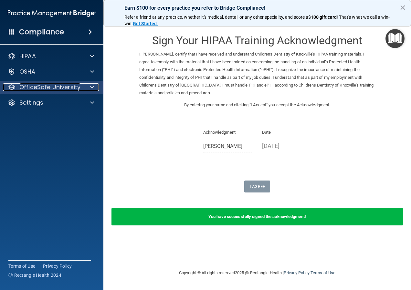
click at [90, 88] on span at bounding box center [92, 87] width 4 height 8
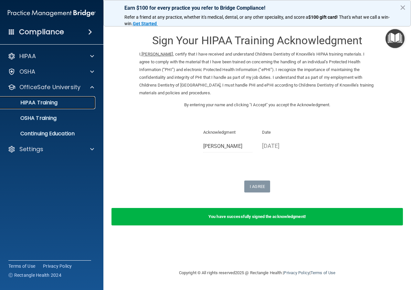
click at [50, 107] on link "HIPAA Training" at bounding box center [45, 102] width 102 height 13
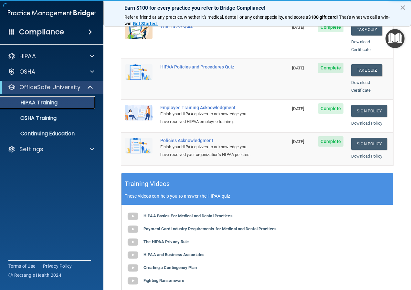
scroll to position [129, 0]
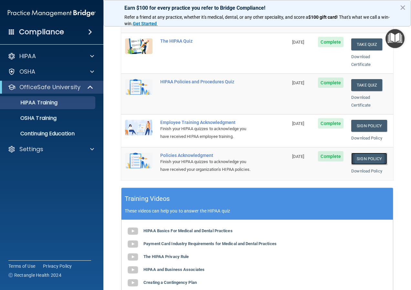
click at [367, 153] on link "Sign Policy" at bounding box center [369, 159] width 36 height 12
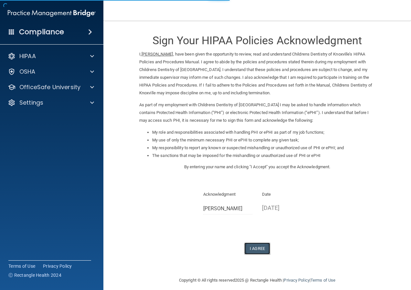
click at [262, 251] on button "I Agree" at bounding box center [257, 248] width 26 height 12
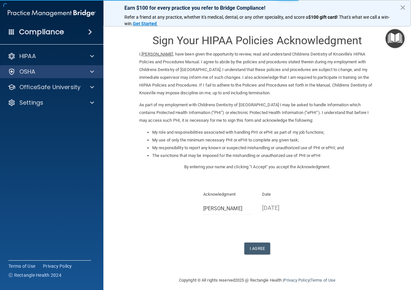
click at [17, 67] on div "OSHA" at bounding box center [52, 71] width 104 height 13
click at [36, 75] on div "OSHA" at bounding box center [43, 72] width 80 height 8
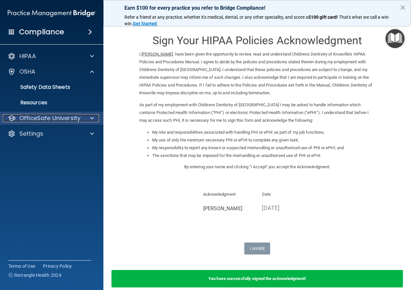
click at [49, 120] on p "OfficeSafe University" at bounding box center [49, 118] width 61 height 8
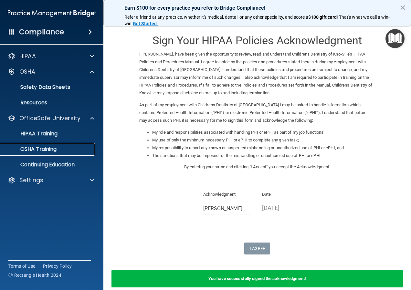
click at [47, 150] on p "OSHA Training" at bounding box center [30, 149] width 52 height 6
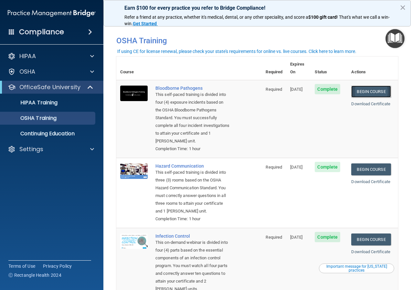
click at [373, 86] on link "Begin Course" at bounding box center [370, 92] width 39 height 12
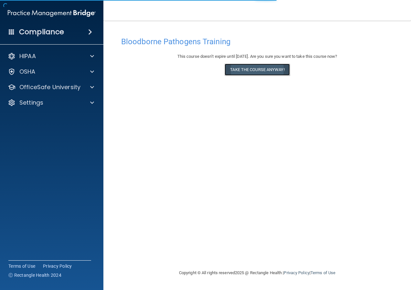
click at [268, 72] on button "Take the course anyway!" at bounding box center [256, 70] width 65 height 12
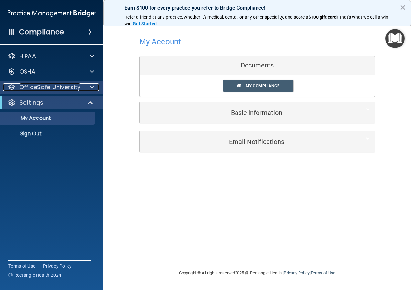
click at [59, 89] on p "OfficeSafe University" at bounding box center [49, 87] width 61 height 8
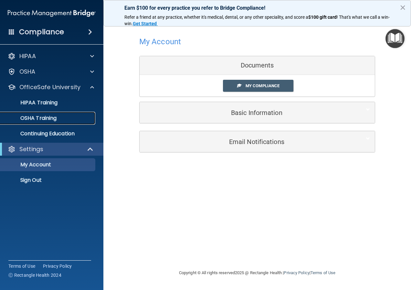
click at [56, 122] on link "OSHA Training" at bounding box center [45, 118] width 102 height 13
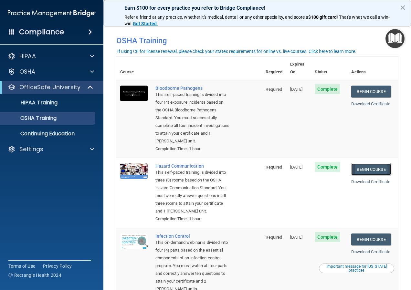
click at [356, 173] on link "Begin Course" at bounding box center [370, 169] width 39 height 12
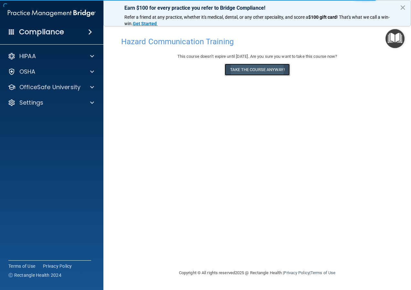
click at [262, 71] on button "Take the course anyway!" at bounding box center [256, 70] width 65 height 12
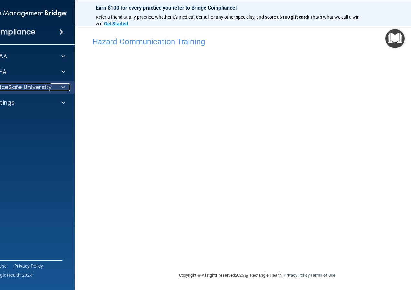
click at [26, 87] on p "OfficeSafe University" at bounding box center [21, 87] width 61 height 8
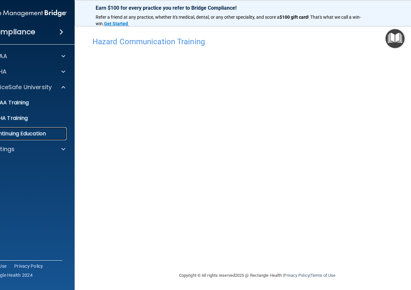
click at [34, 135] on p "Continuing Education" at bounding box center [19, 133] width 88 height 6
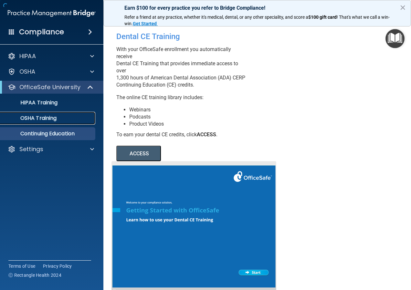
click at [31, 123] on link "OSHA Training" at bounding box center [45, 118] width 102 height 13
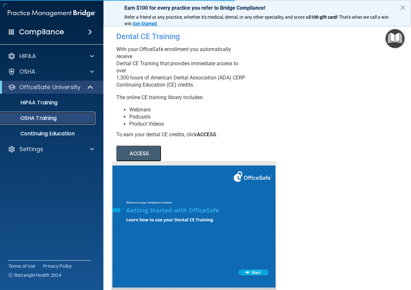
click at [34, 117] on p "OSHA Training" at bounding box center [30, 118] width 52 height 6
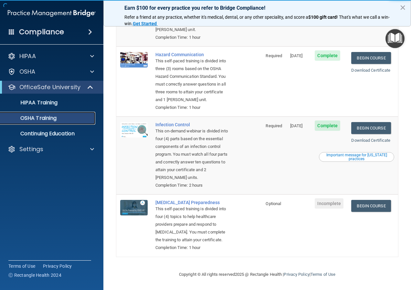
scroll to position [129, 0]
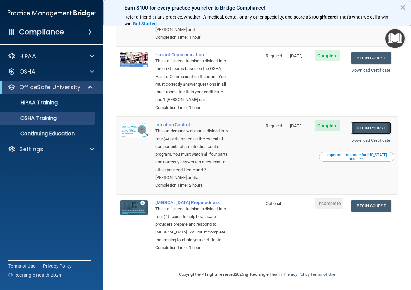
click at [358, 122] on link "Begin Course" at bounding box center [370, 128] width 39 height 12
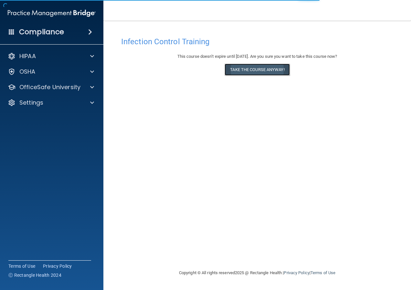
click at [236, 74] on button "Take the course anyway!" at bounding box center [256, 70] width 65 height 12
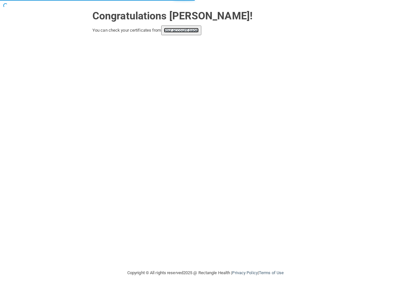
click at [183, 29] on link "your account page!" at bounding box center [181, 30] width 35 height 5
